Goal: Task Accomplishment & Management: Use online tool/utility

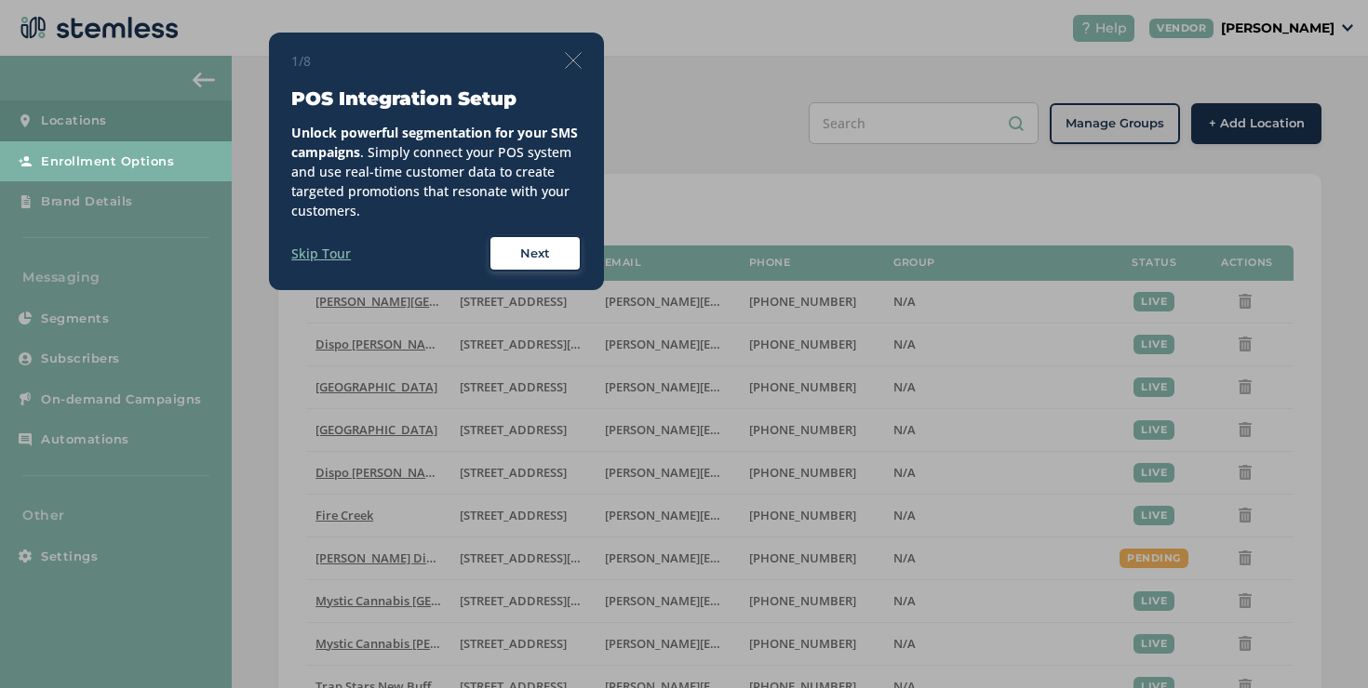
click at [572, 66] on img at bounding box center [573, 60] width 17 height 17
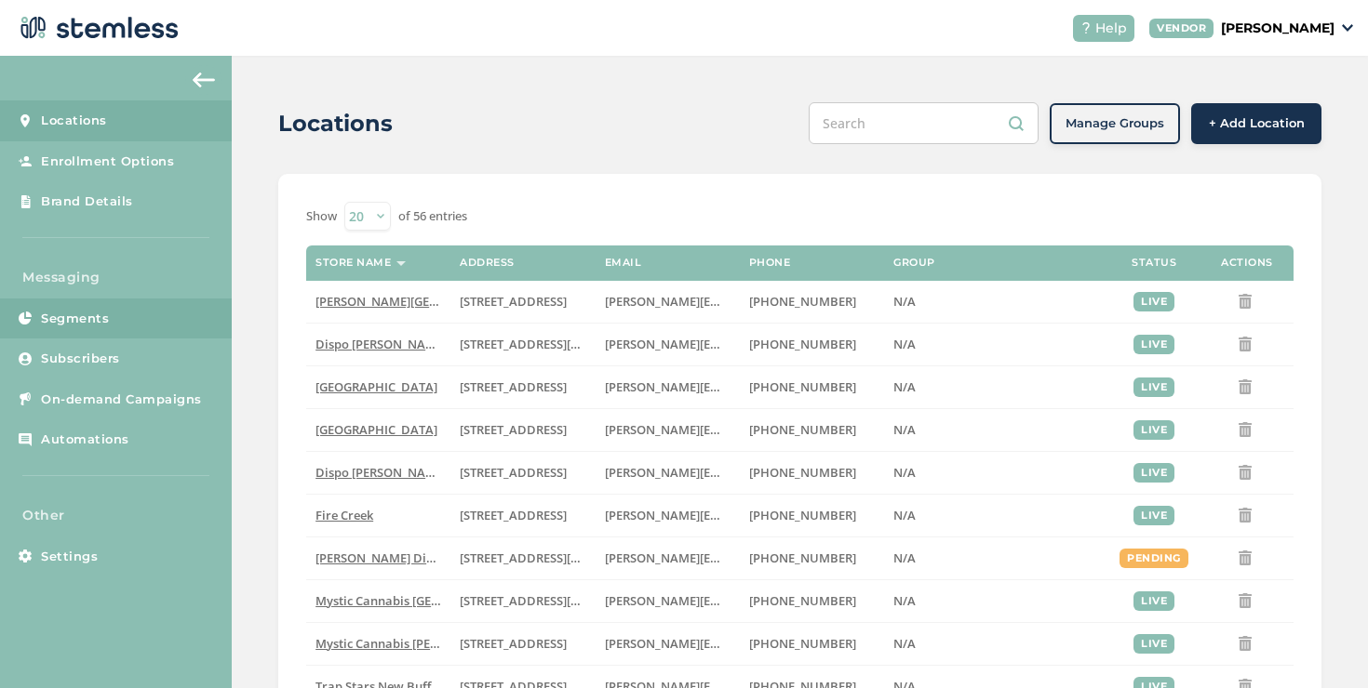
click at [161, 320] on link "Segments" at bounding box center [116, 319] width 232 height 41
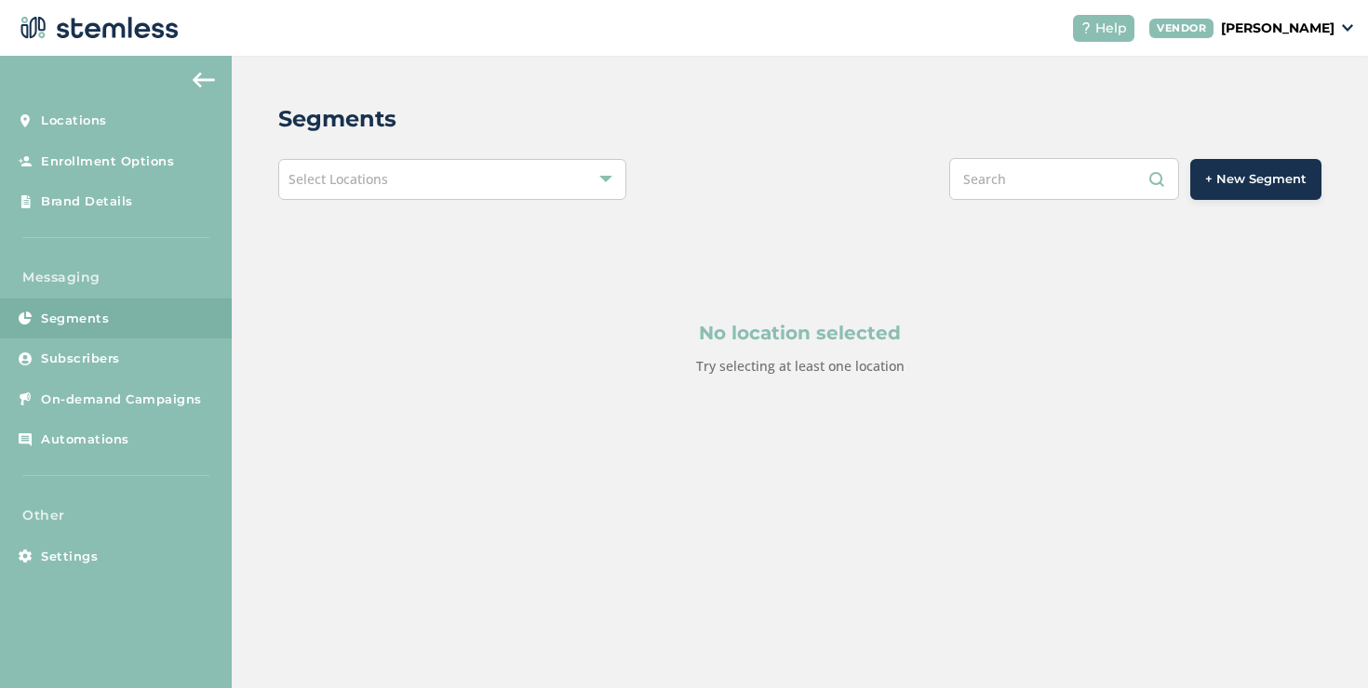
click at [472, 179] on div "Select Locations" at bounding box center [452, 179] width 348 height 41
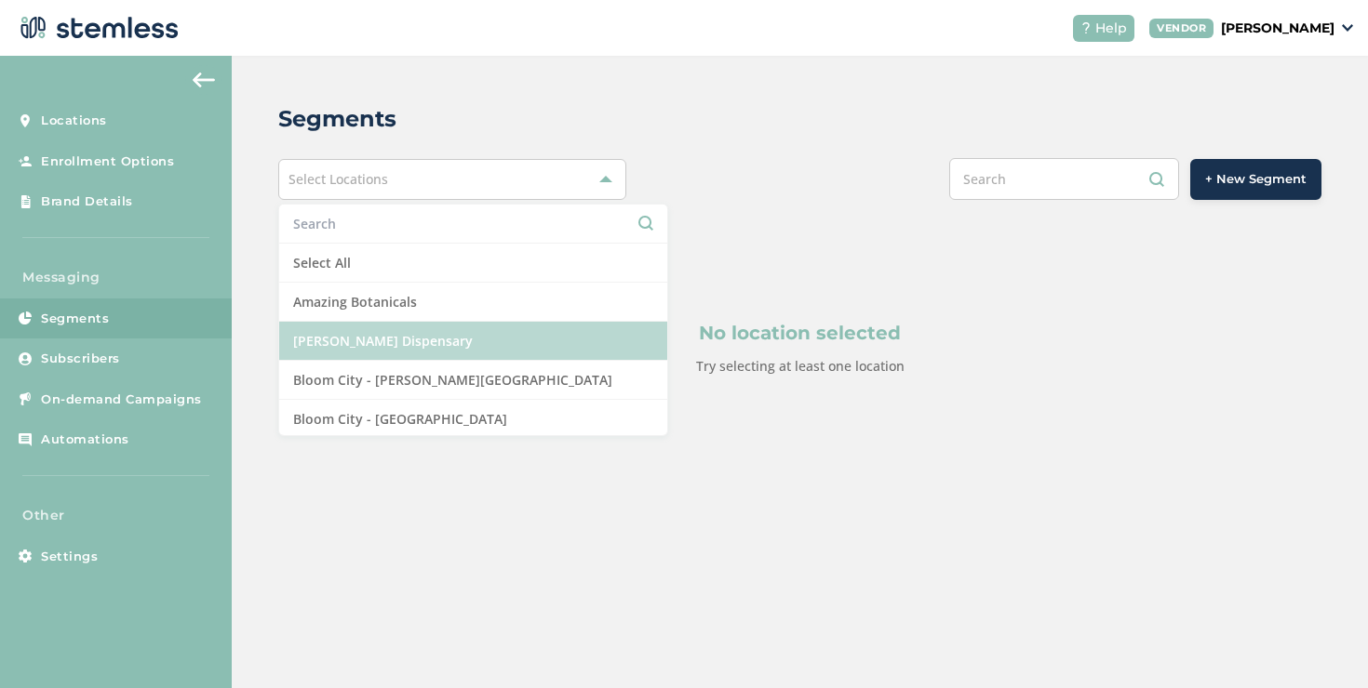
click at [366, 359] on li "[PERSON_NAME] Dispensary" at bounding box center [473, 341] width 388 height 39
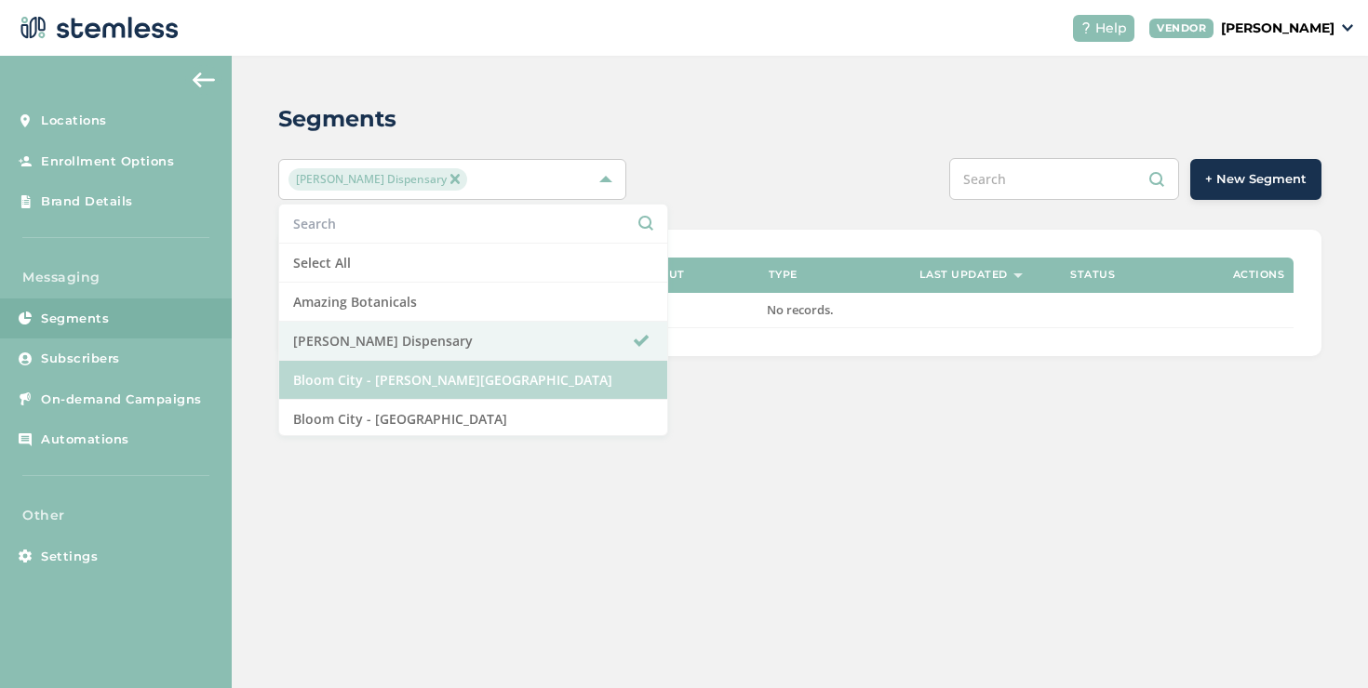
click at [371, 380] on li "Bloom City - [PERSON_NAME][GEOGRAPHIC_DATA]" at bounding box center [473, 380] width 388 height 39
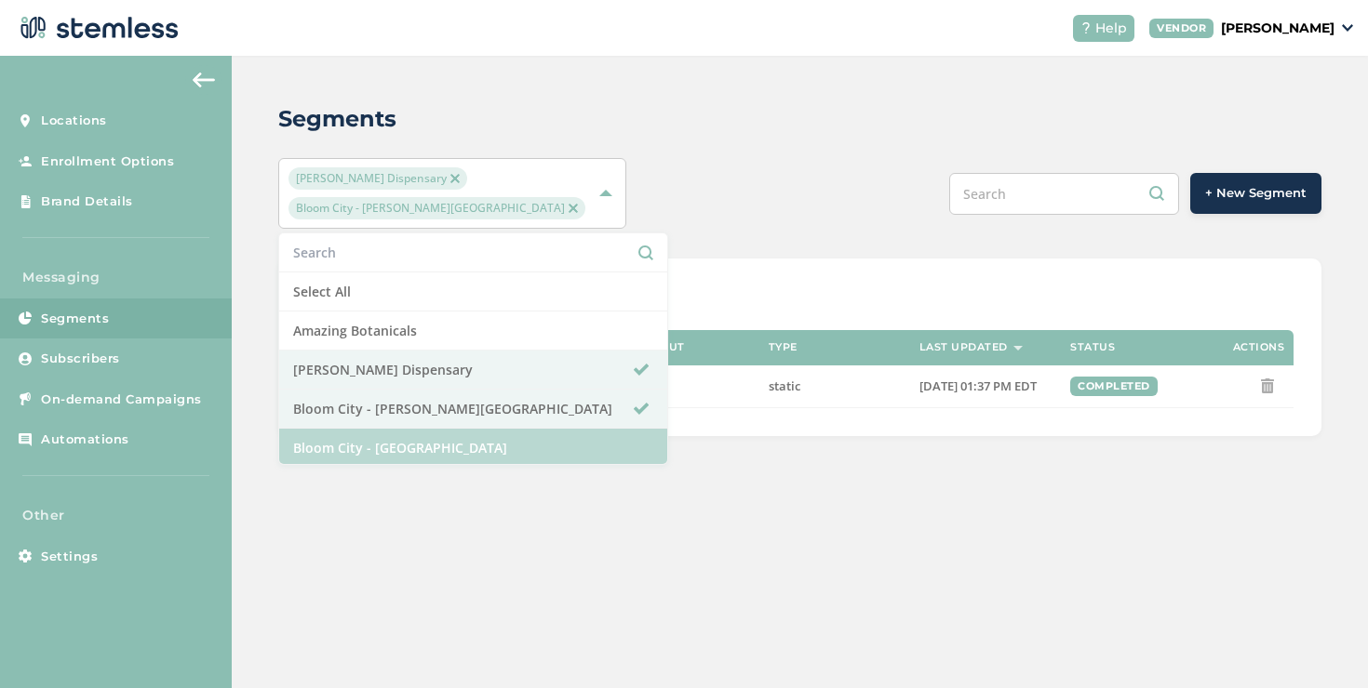
click at [351, 429] on li "Bloom City - [GEOGRAPHIC_DATA]" at bounding box center [473, 448] width 388 height 39
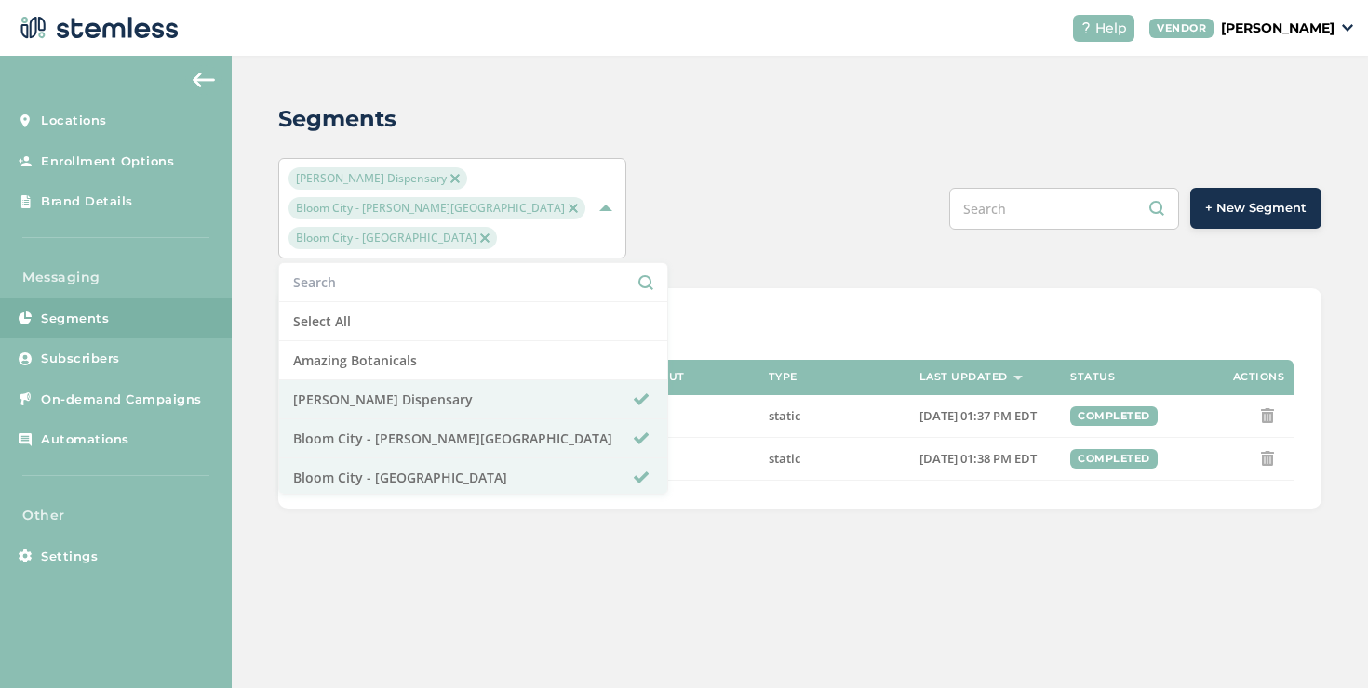
click at [680, 189] on div "[PERSON_NAME] Dispensary [GEOGRAPHIC_DATA] - [PERSON_NAME][GEOGRAPHIC_DATA] [GE…" at bounding box center [799, 208] width 1043 height 100
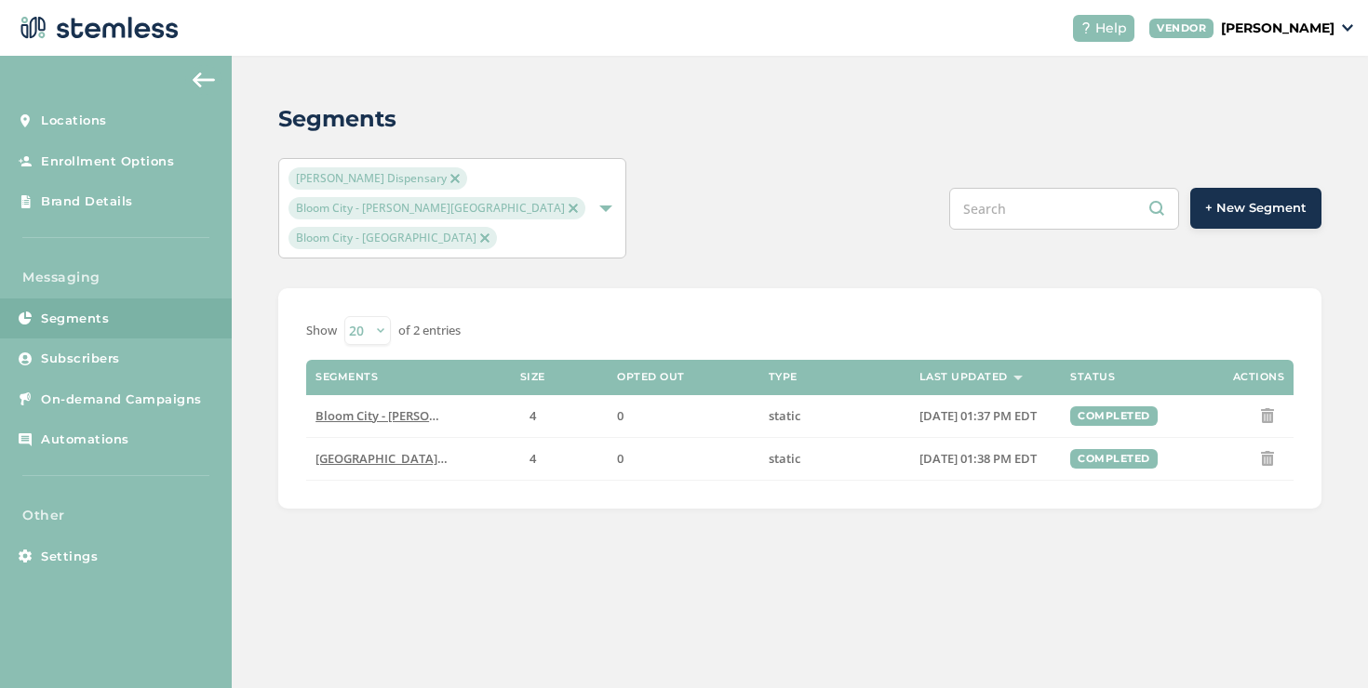
click at [512, 217] on div "[PERSON_NAME] Dispensary [GEOGRAPHIC_DATA] - [PERSON_NAME][GEOGRAPHIC_DATA] [GE…" at bounding box center [442, 208] width 309 height 82
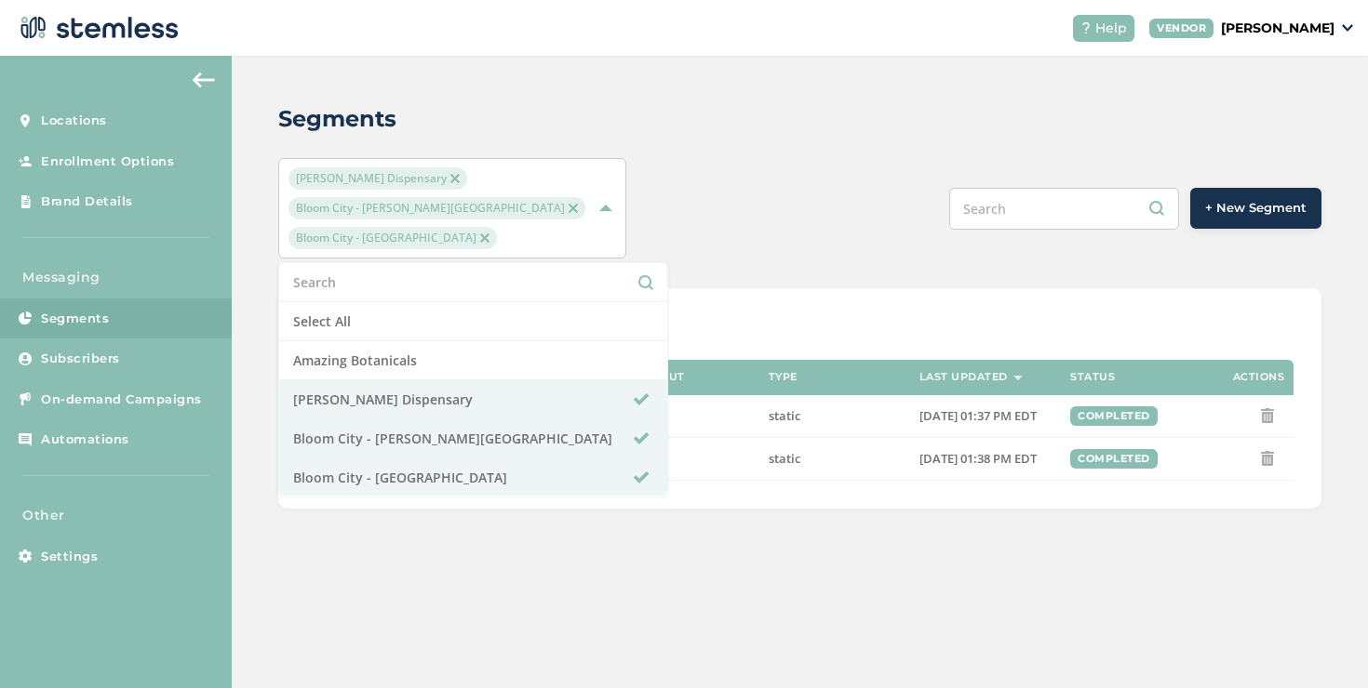
click at [443, 273] on input "text" at bounding box center [473, 283] width 360 height 20
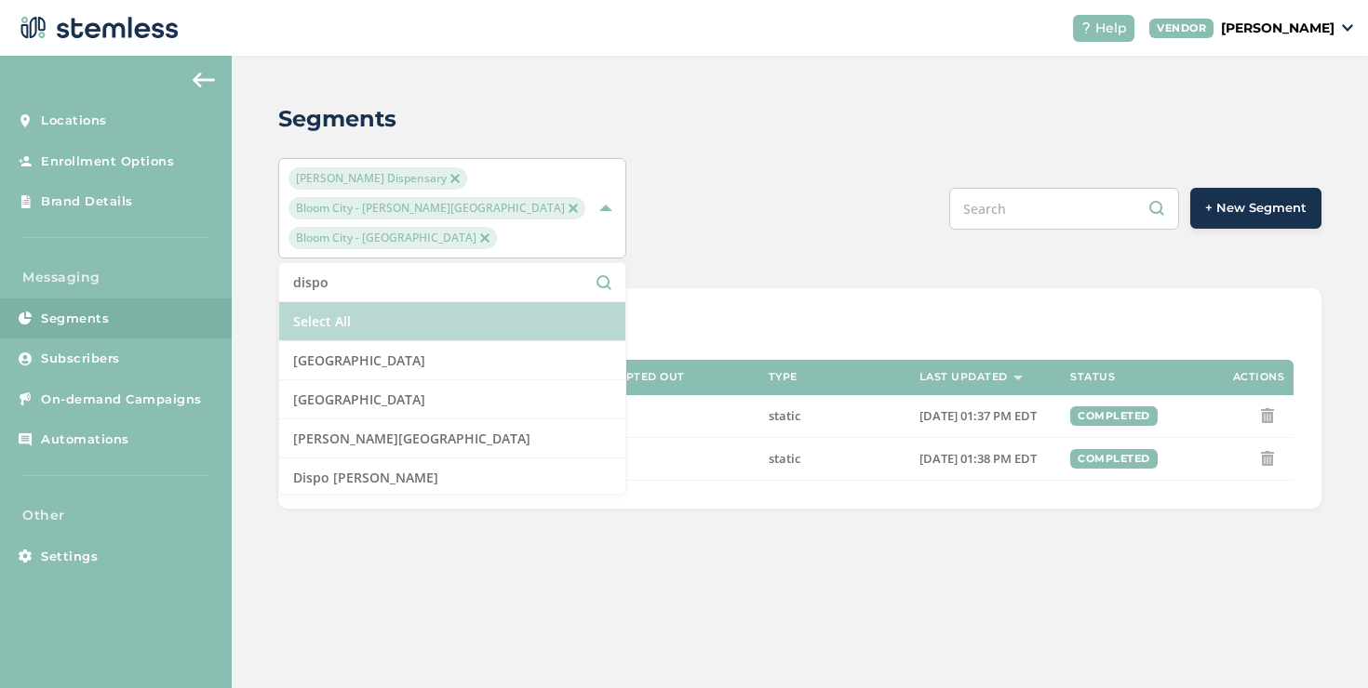
type input "dispo"
click at [427, 302] on li "Select All" at bounding box center [452, 321] width 346 height 39
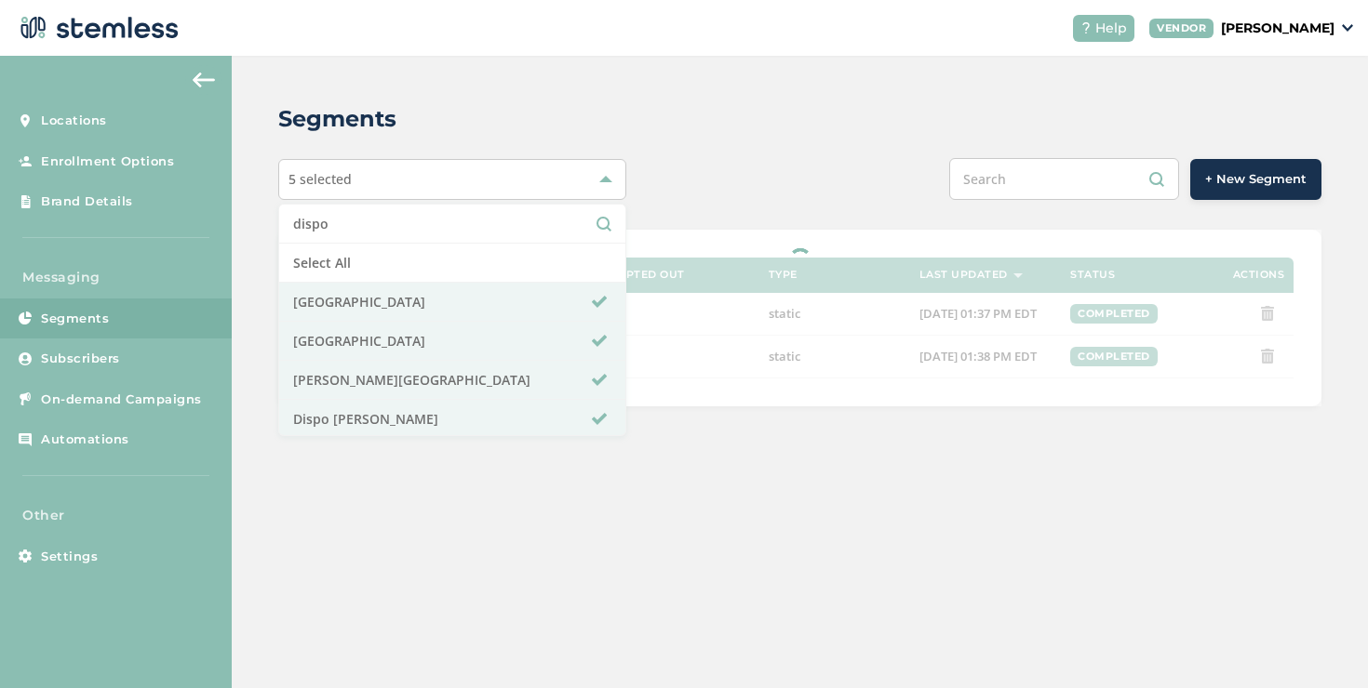
click at [680, 191] on div "5 selected dispo Select All Dispo [GEOGRAPHIC_DATA] [GEOGRAPHIC_DATA] [GEOGRAPH…" at bounding box center [799, 179] width 1043 height 42
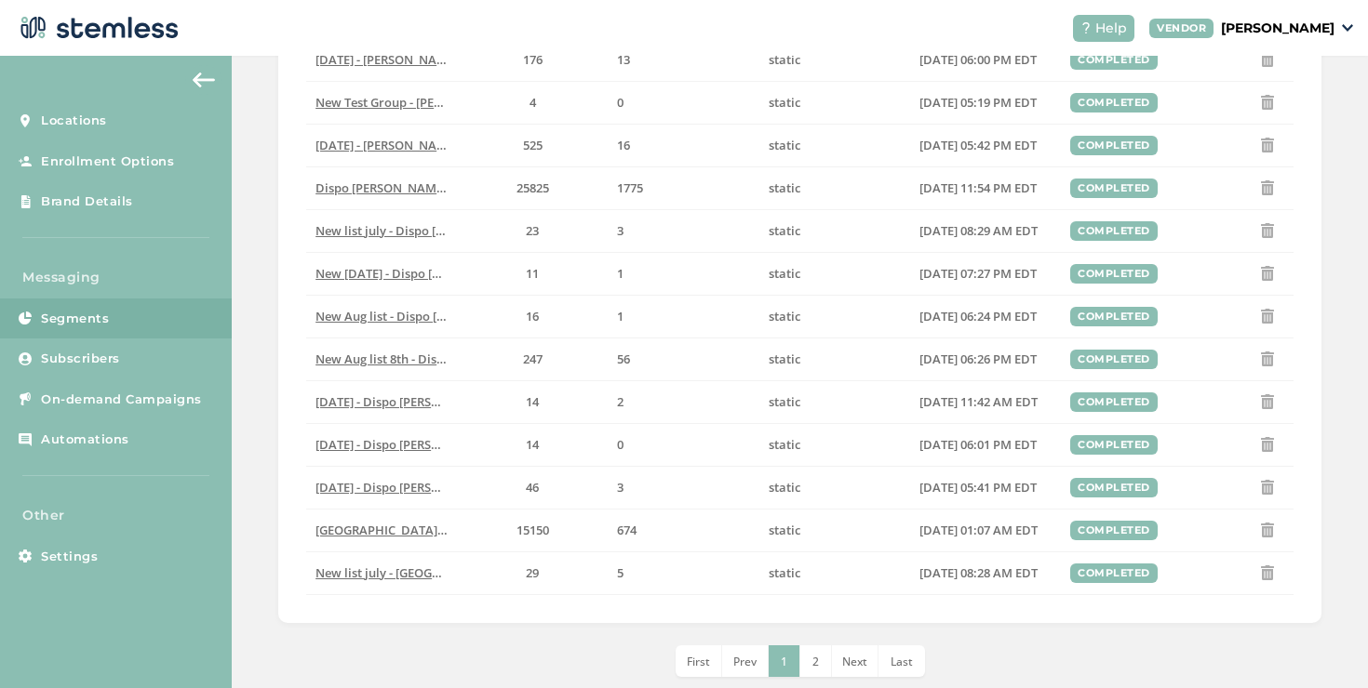
scroll to position [632, 0]
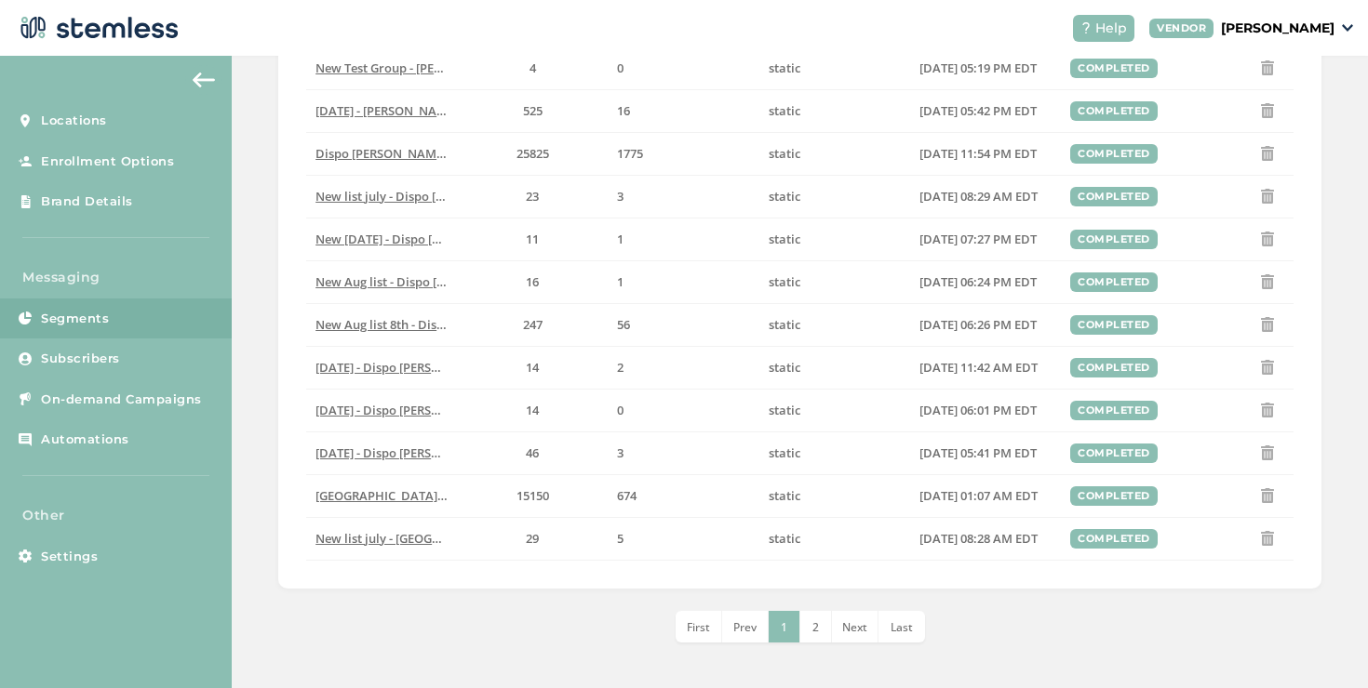
click at [800, 628] on li "2" at bounding box center [816, 627] width 32 height 32
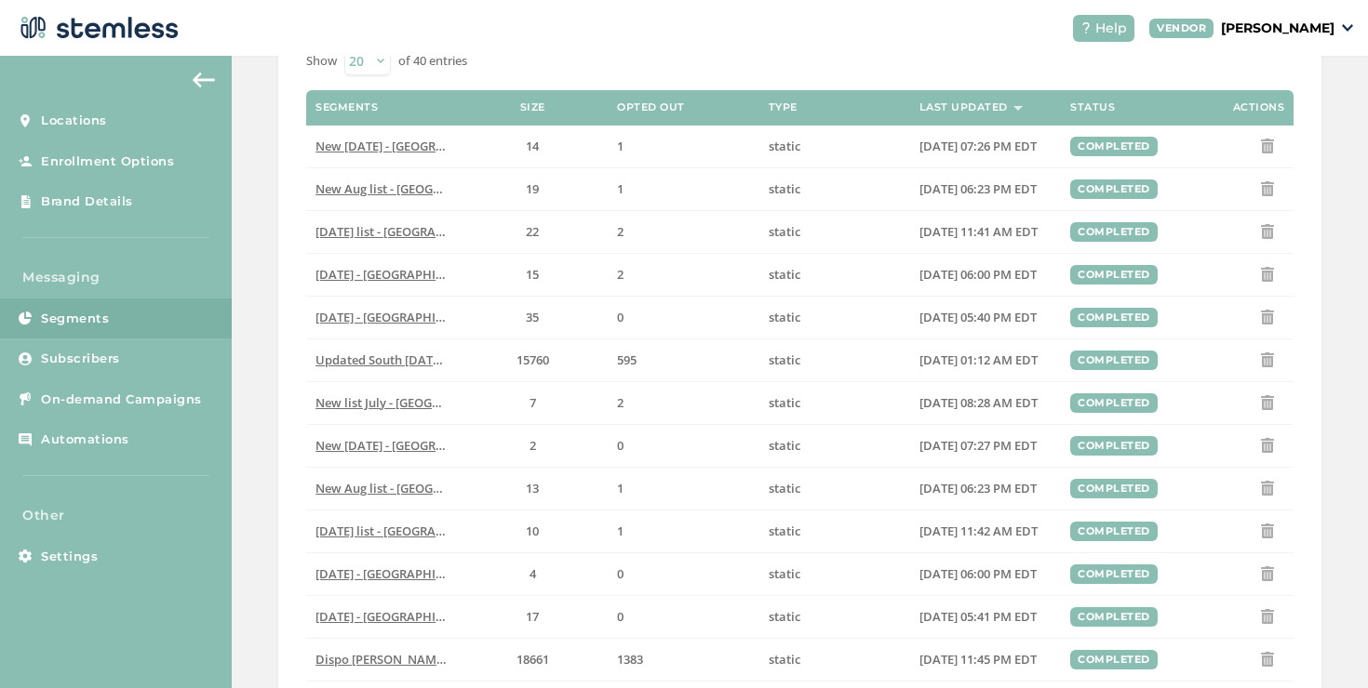
scroll to position [263, 0]
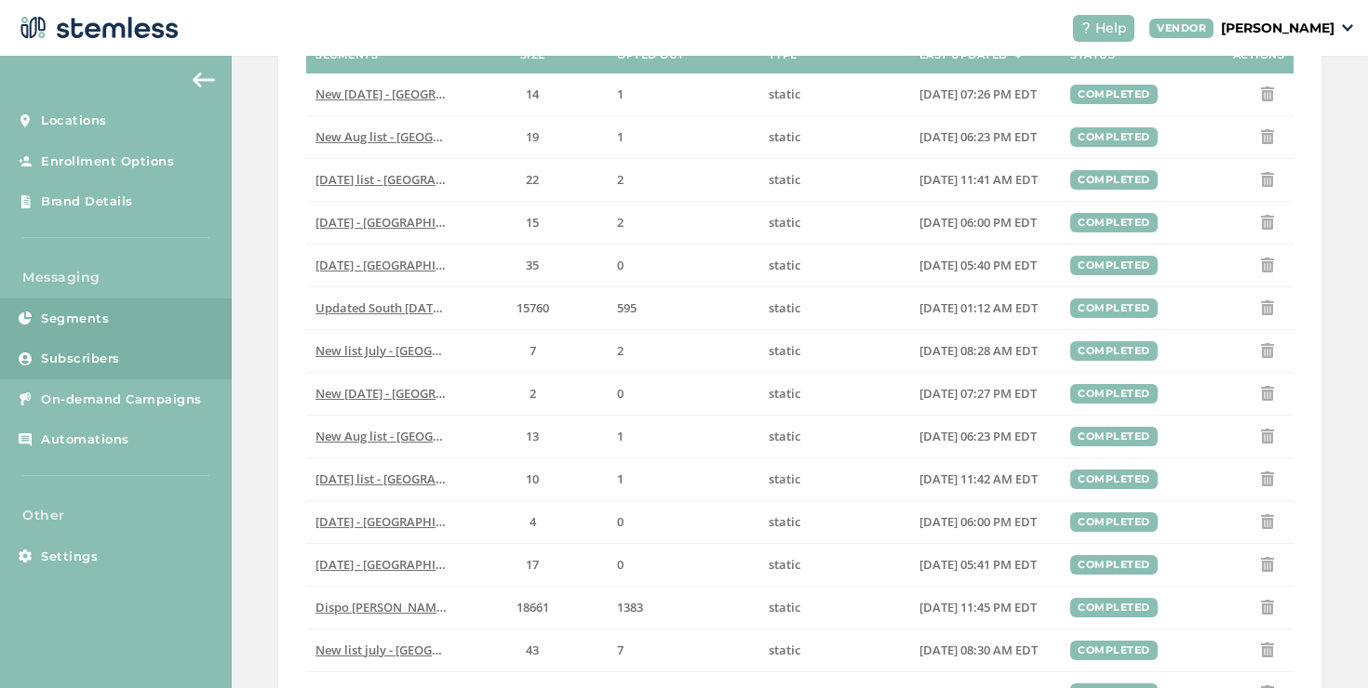
click at [175, 366] on link "Subscribers" at bounding box center [116, 359] width 232 height 41
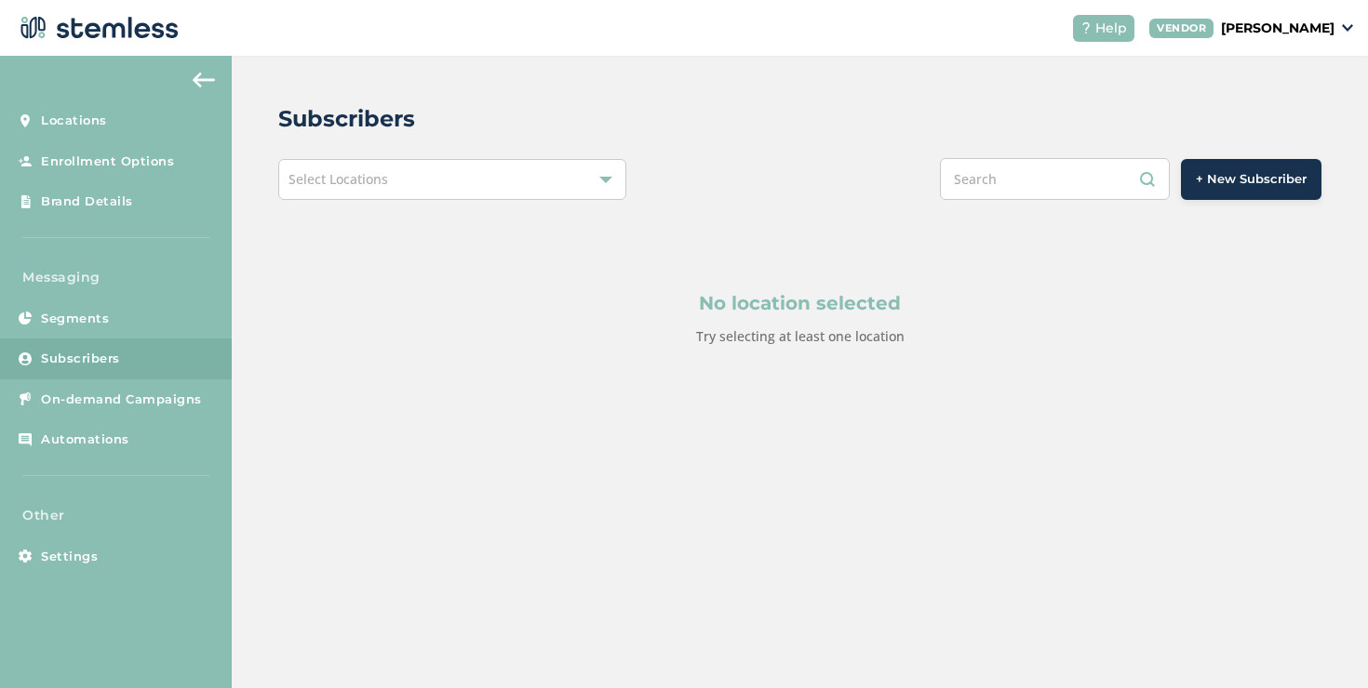
click at [476, 173] on div "Select Locations" at bounding box center [452, 179] width 348 height 41
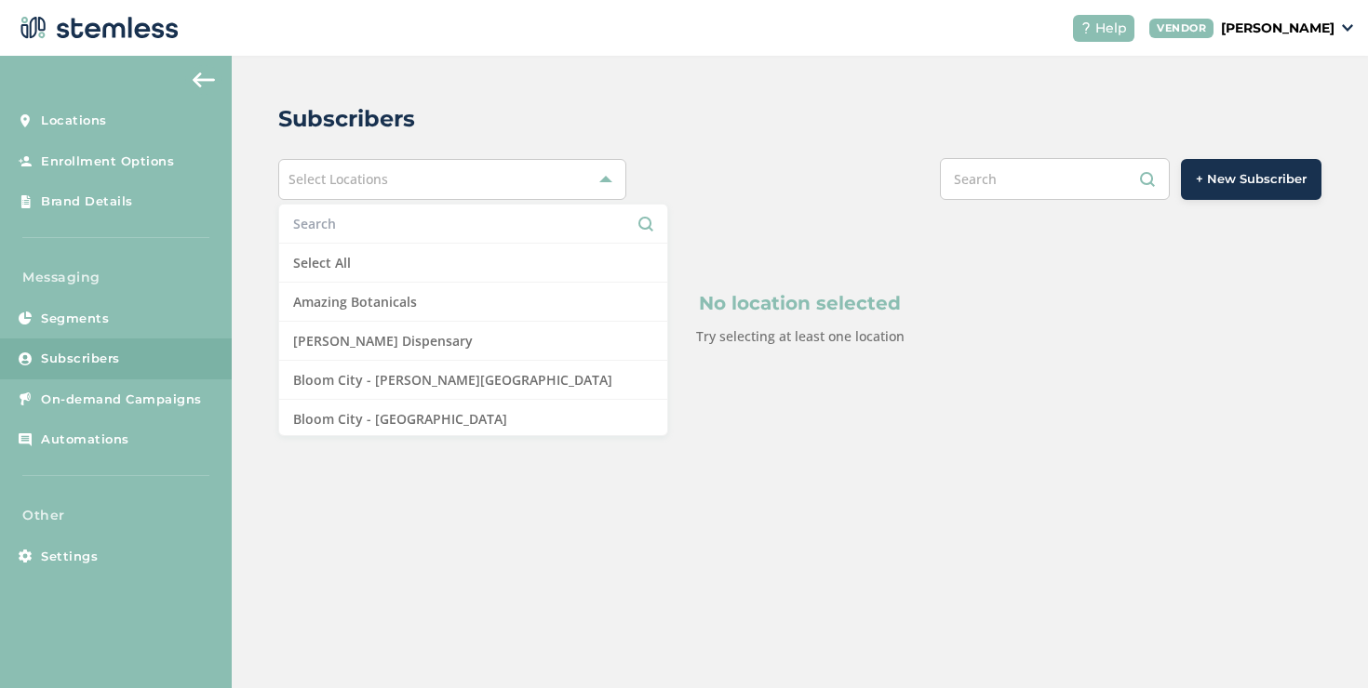
click at [344, 218] on input "text" at bounding box center [473, 224] width 360 height 20
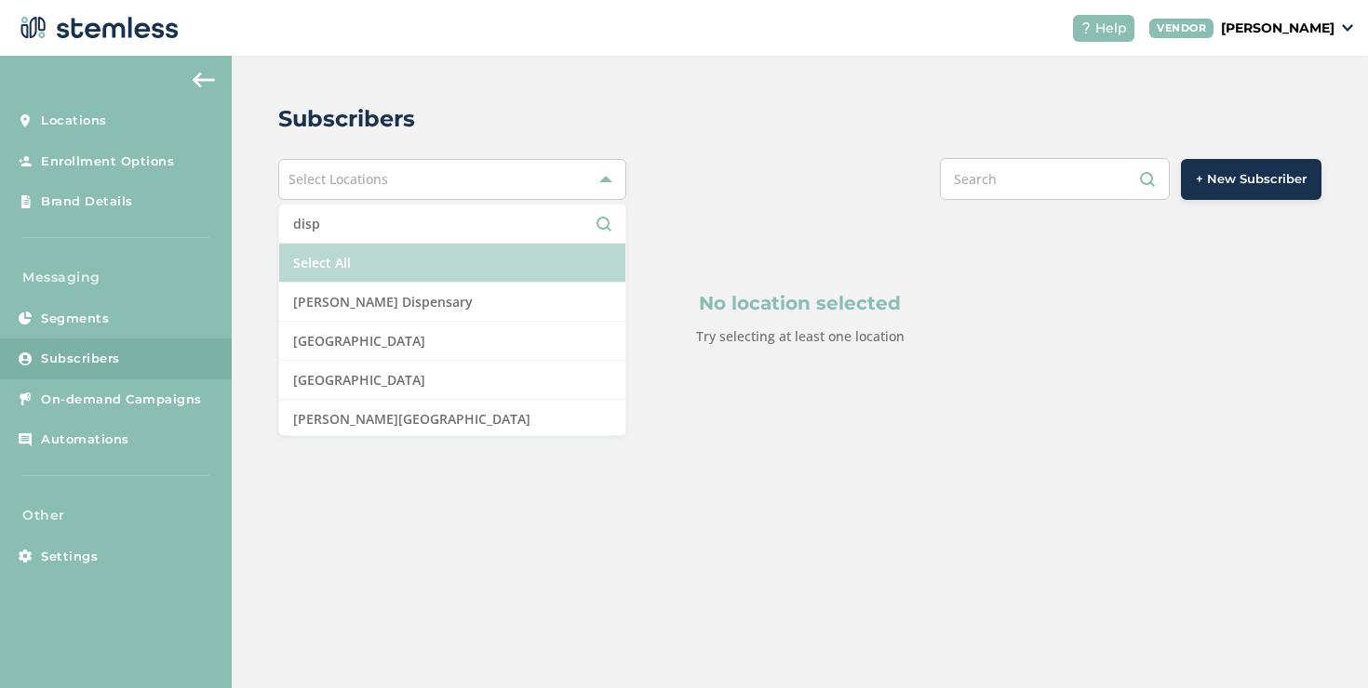
type input "disp"
click at [343, 251] on li "Select All" at bounding box center [452, 263] width 346 height 39
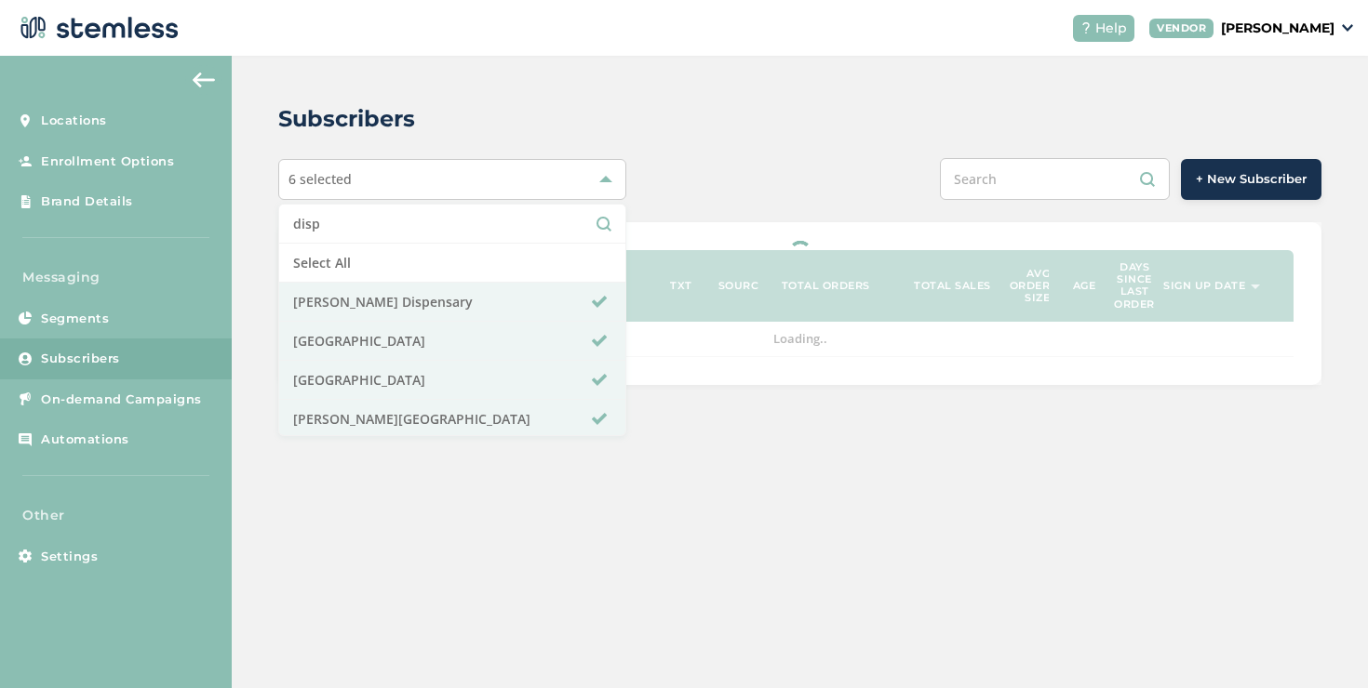
click at [651, 144] on div "Subscribers 6 selected disp Select All [PERSON_NAME] Dispensary [GEOGRAPHIC_DAT…" at bounding box center [800, 244] width 1136 height 376
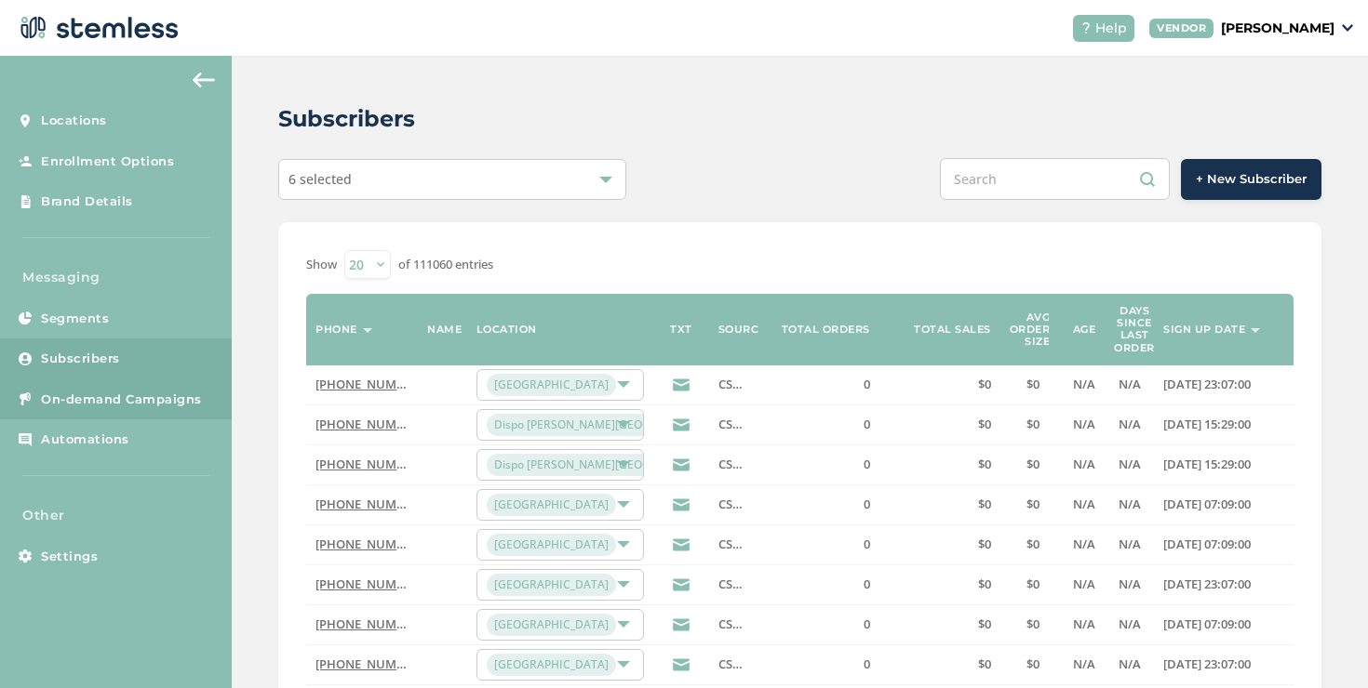
click at [189, 394] on span "On-demand Campaigns" at bounding box center [121, 400] width 161 height 19
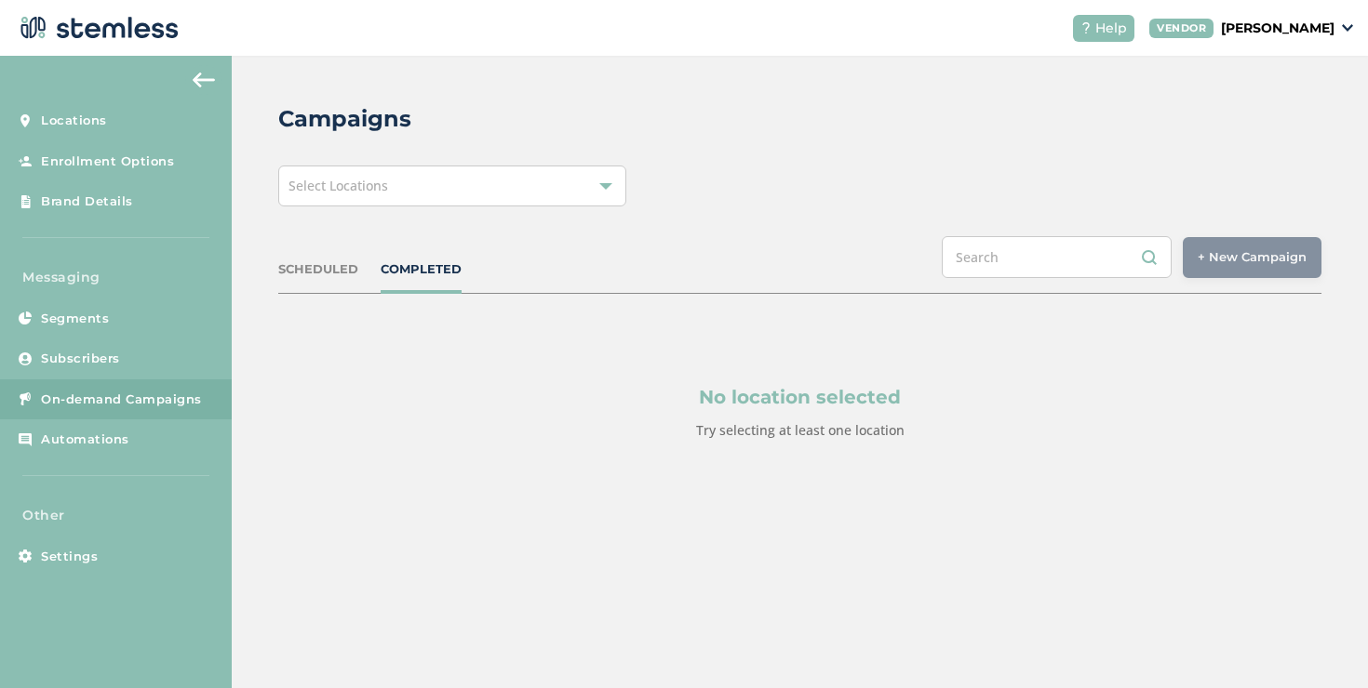
click at [481, 193] on div "Select Locations" at bounding box center [452, 186] width 348 height 41
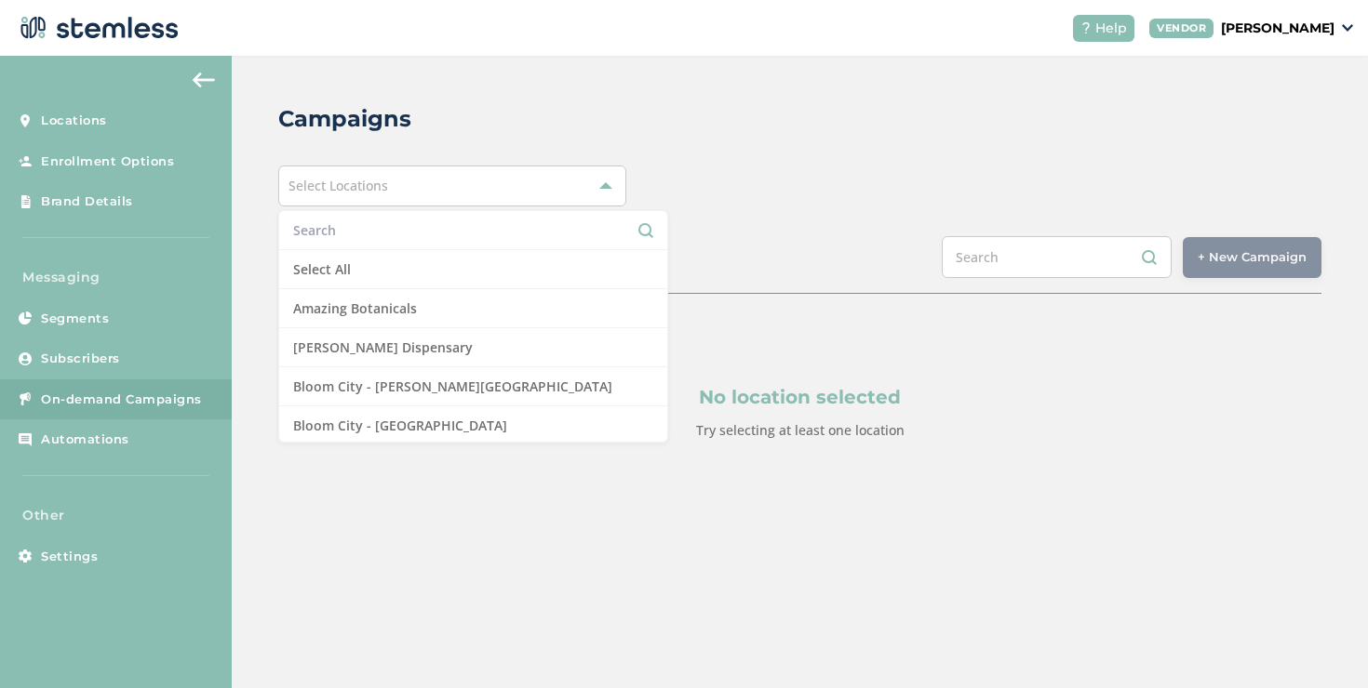
click at [379, 223] on input "text" at bounding box center [473, 230] width 360 height 20
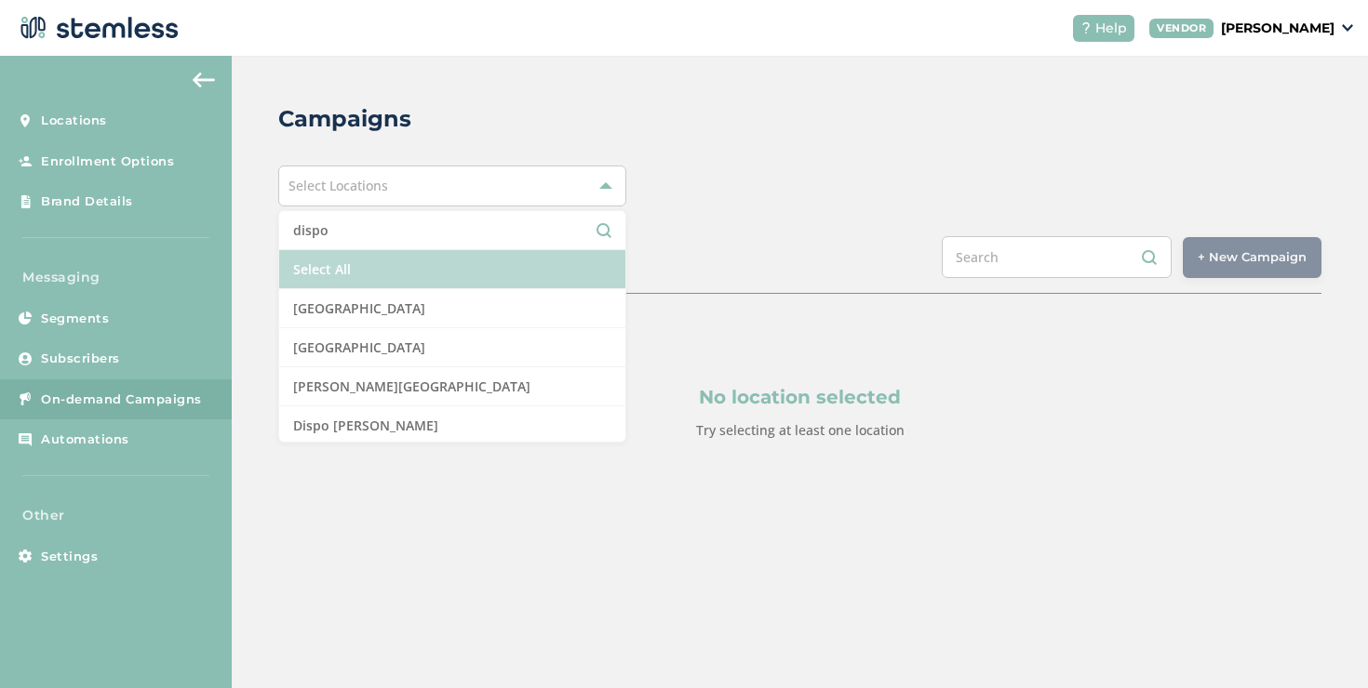
type input "dispo"
click at [394, 257] on li "Select All" at bounding box center [452, 269] width 346 height 39
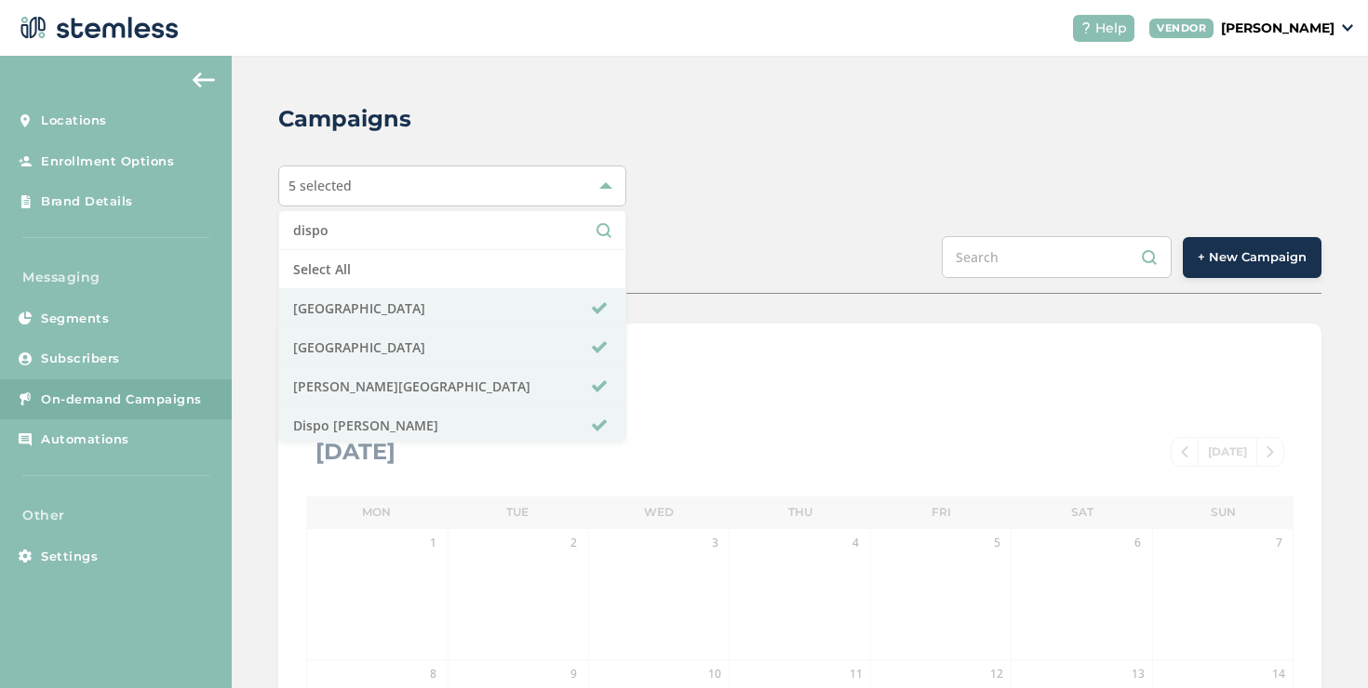
click at [1197, 255] on span "+ New Campaign" at bounding box center [1251, 257] width 109 height 19
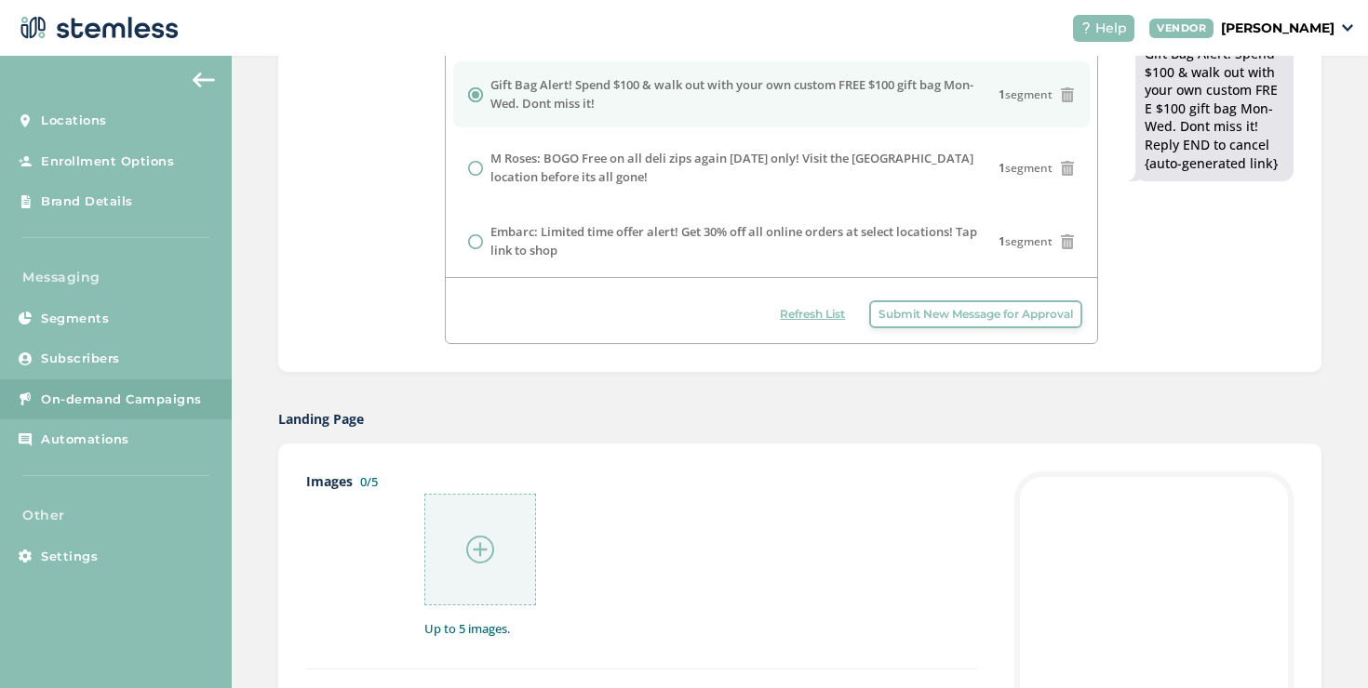
scroll to position [234, 0]
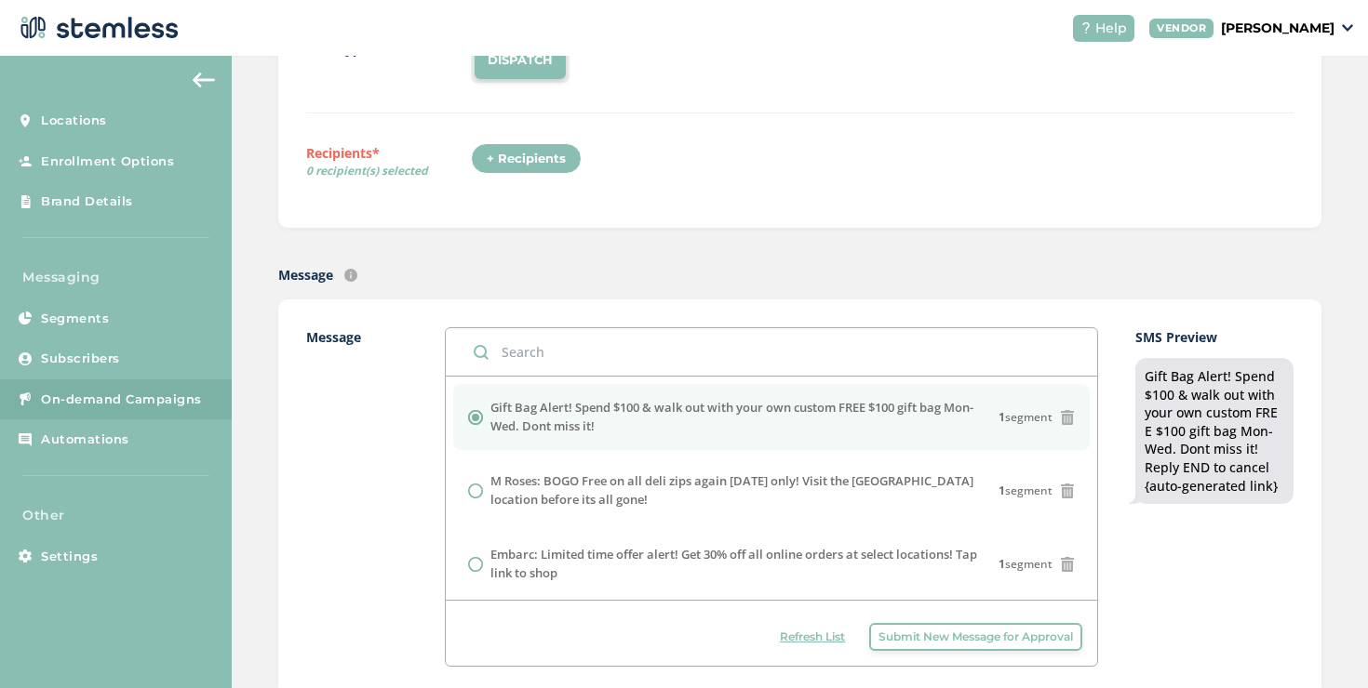
click at [550, 170] on div "+ Recipients" at bounding box center [526, 159] width 111 height 32
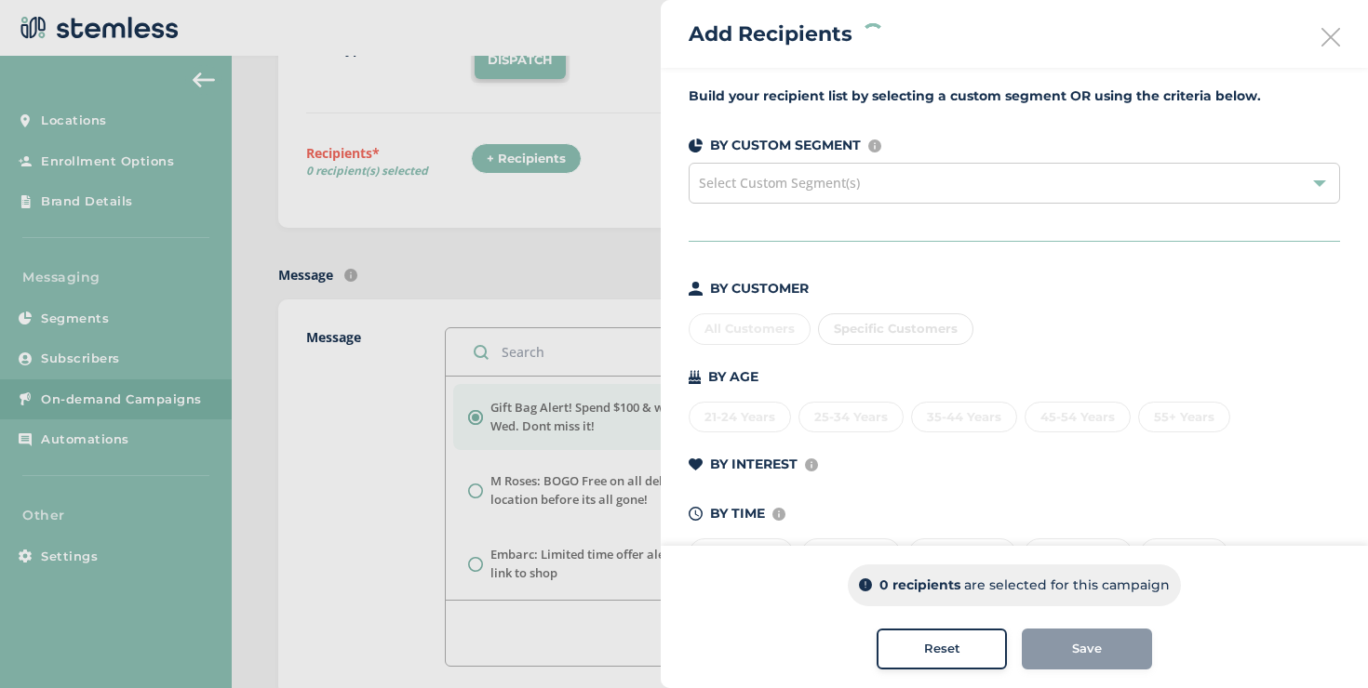
click at [854, 327] on div "Specific Customers" at bounding box center [895, 330] width 155 height 32
click at [834, 328] on span "Specific Customers" at bounding box center [896, 328] width 124 height 15
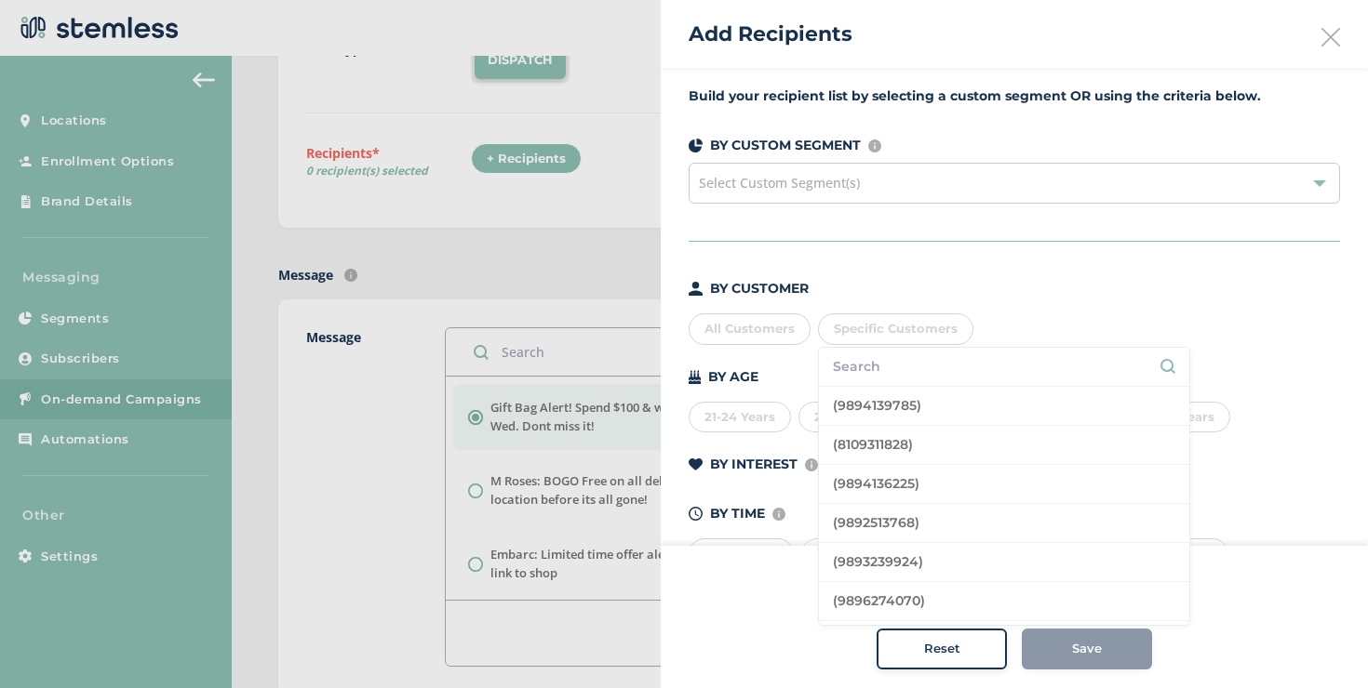
click at [834, 328] on span "Specific Customers" at bounding box center [896, 328] width 124 height 15
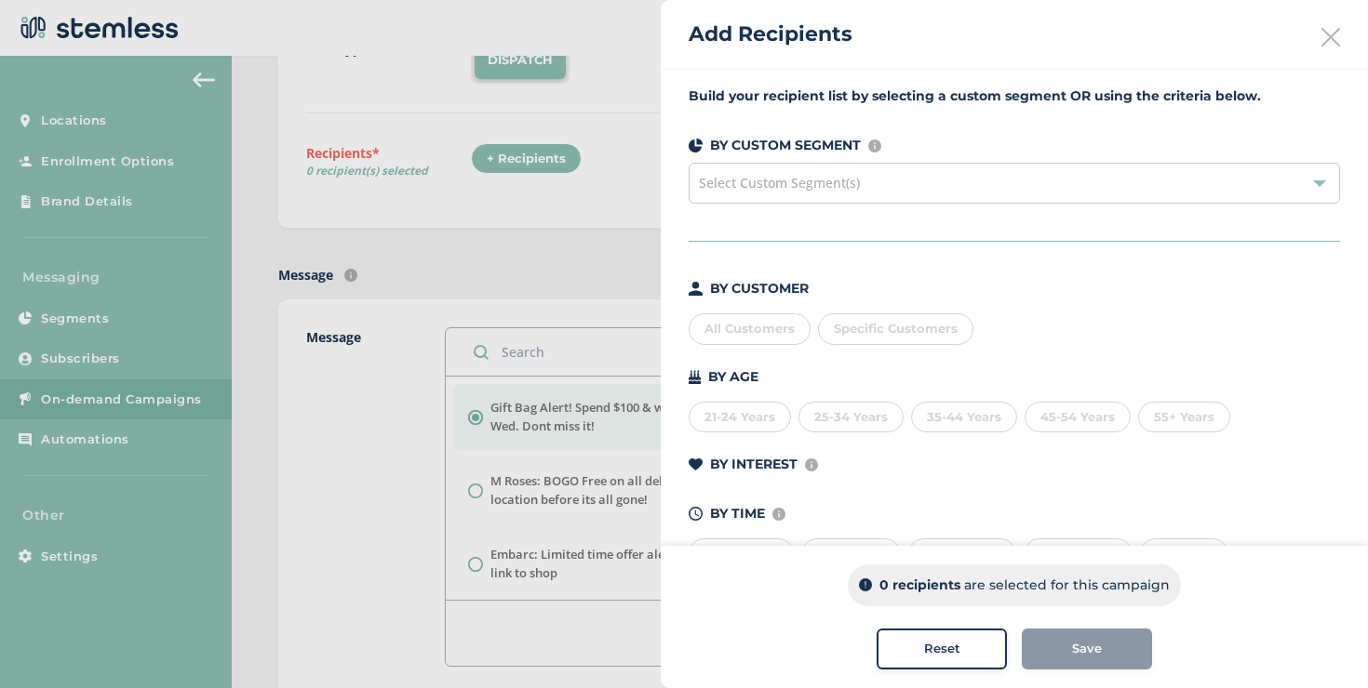
click at [774, 329] on div "All Customers" at bounding box center [749, 330] width 122 height 32
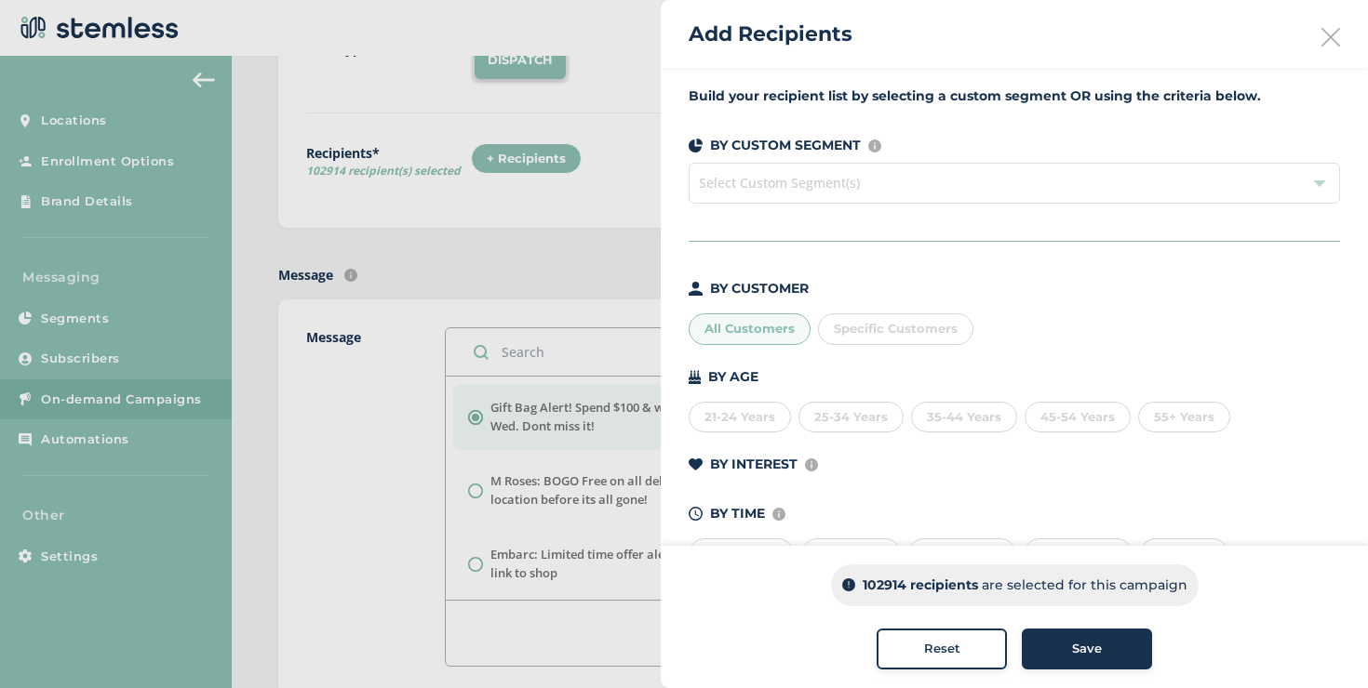
click at [1321, 42] on icon at bounding box center [1330, 37] width 19 height 19
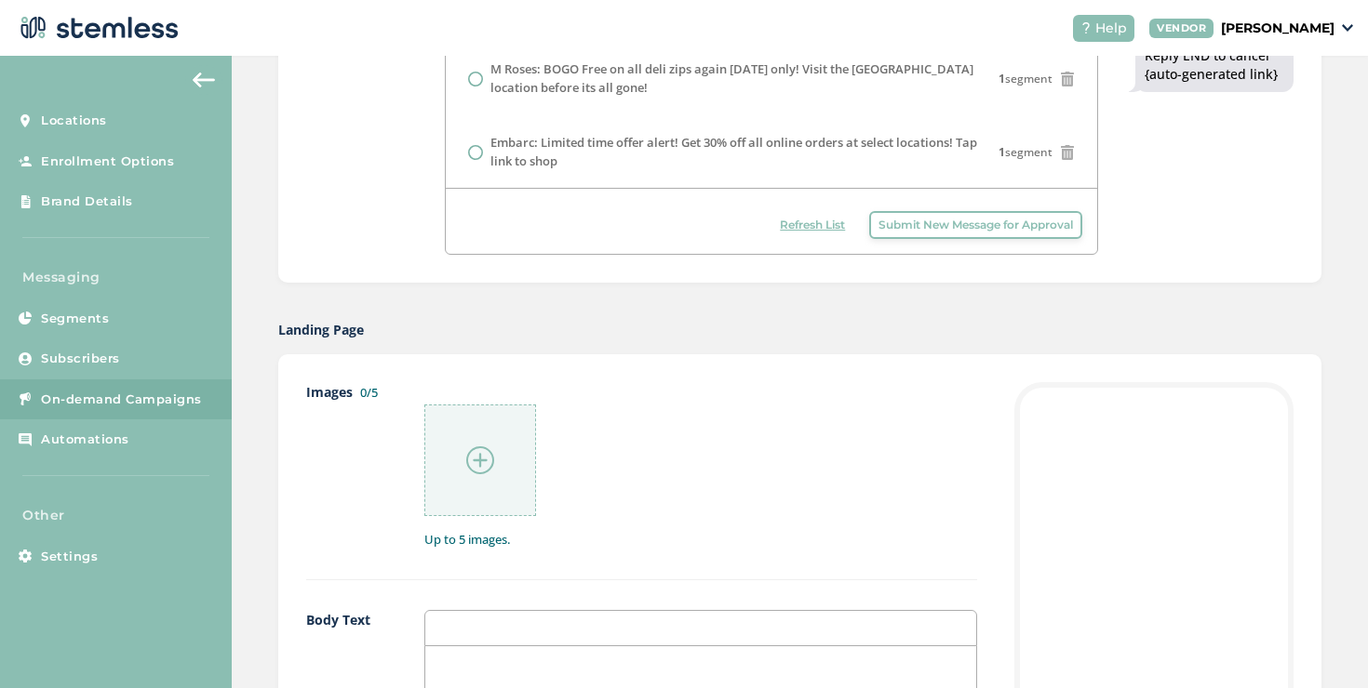
scroll to position [693, 0]
